Goal: Navigation & Orientation: Understand site structure

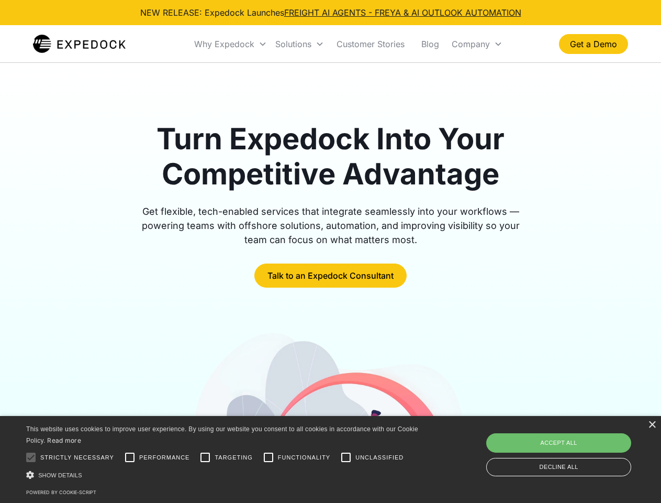
click at [231, 44] on div "Why Expedock" at bounding box center [224, 44] width 60 height 10
click at [299, 44] on div "Solutions" at bounding box center [293, 44] width 36 height 10
click at [477, 44] on div "Company" at bounding box center [471, 44] width 38 height 10
click at [31, 457] on div at bounding box center [30, 457] width 21 height 21
click at [130, 457] on input "Performance" at bounding box center [129, 457] width 21 height 21
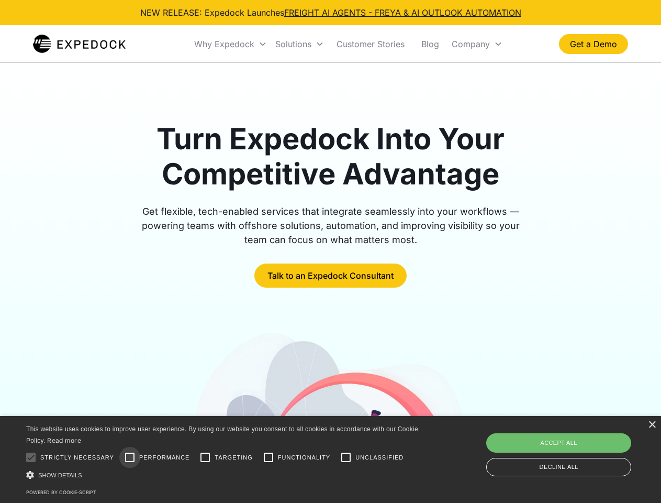
checkbox input "true"
click at [205, 457] on input "Targeting" at bounding box center [205, 457] width 21 height 21
checkbox input "true"
click at [269, 457] on input "Functionality" at bounding box center [268, 457] width 21 height 21
checkbox input "true"
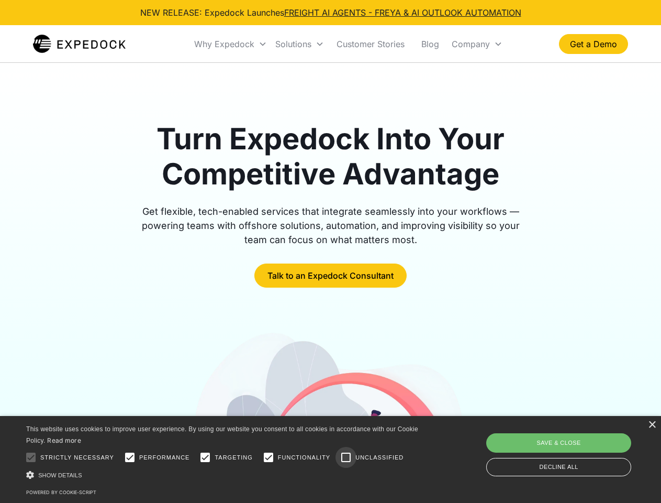
click at [346, 457] on input "Unclassified" at bounding box center [346, 457] width 21 height 21
checkbox input "true"
click at [224, 474] on div "Show details Hide details" at bounding box center [224, 474] width 396 height 11
